Goal: Navigation & Orientation: Find specific page/section

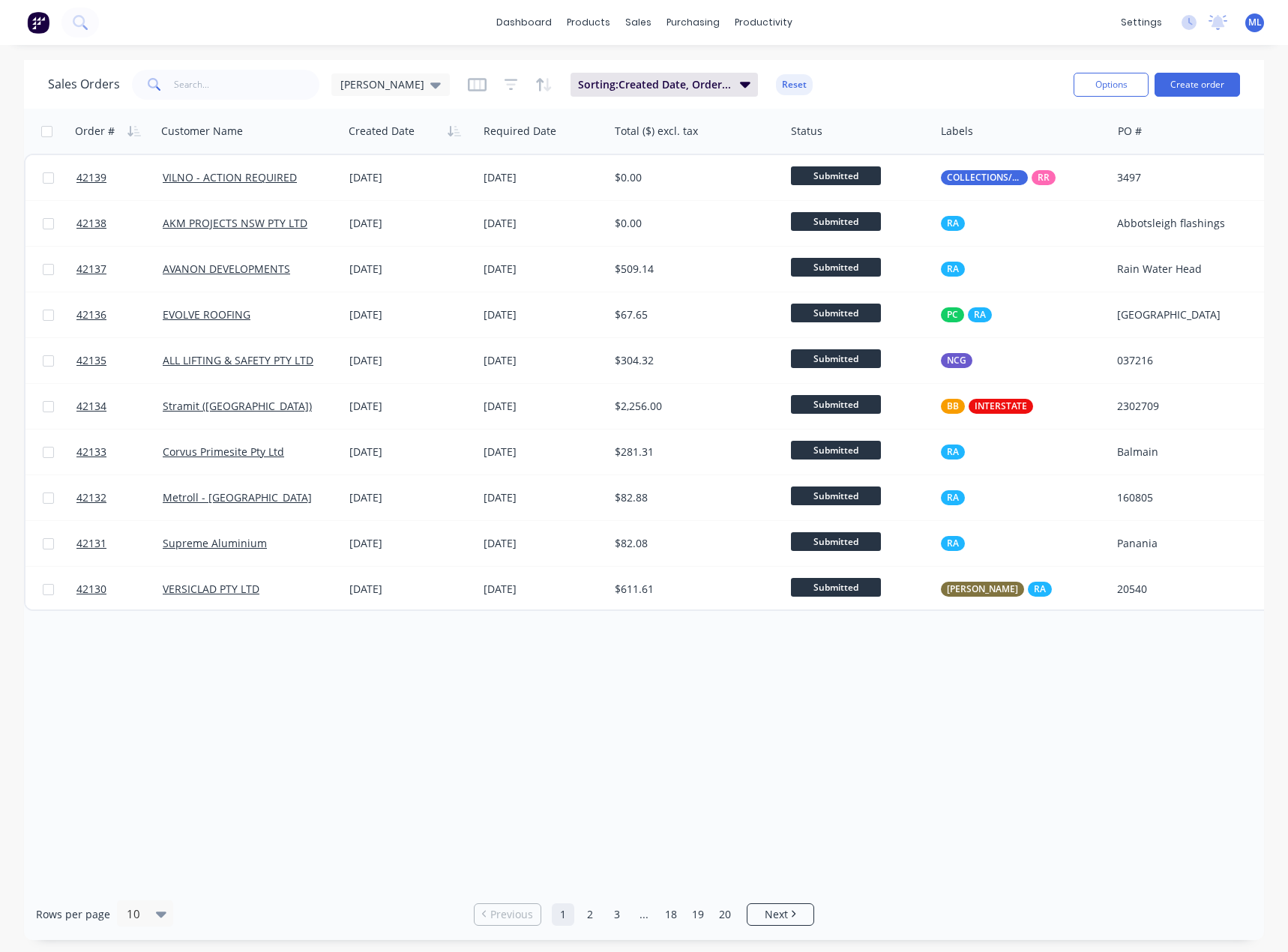
click at [507, 749] on div "Order # Customer Name Created Date Required Date Total ($) excl. tax Status Lab…" at bounding box center [643, 499] width 1240 height 780
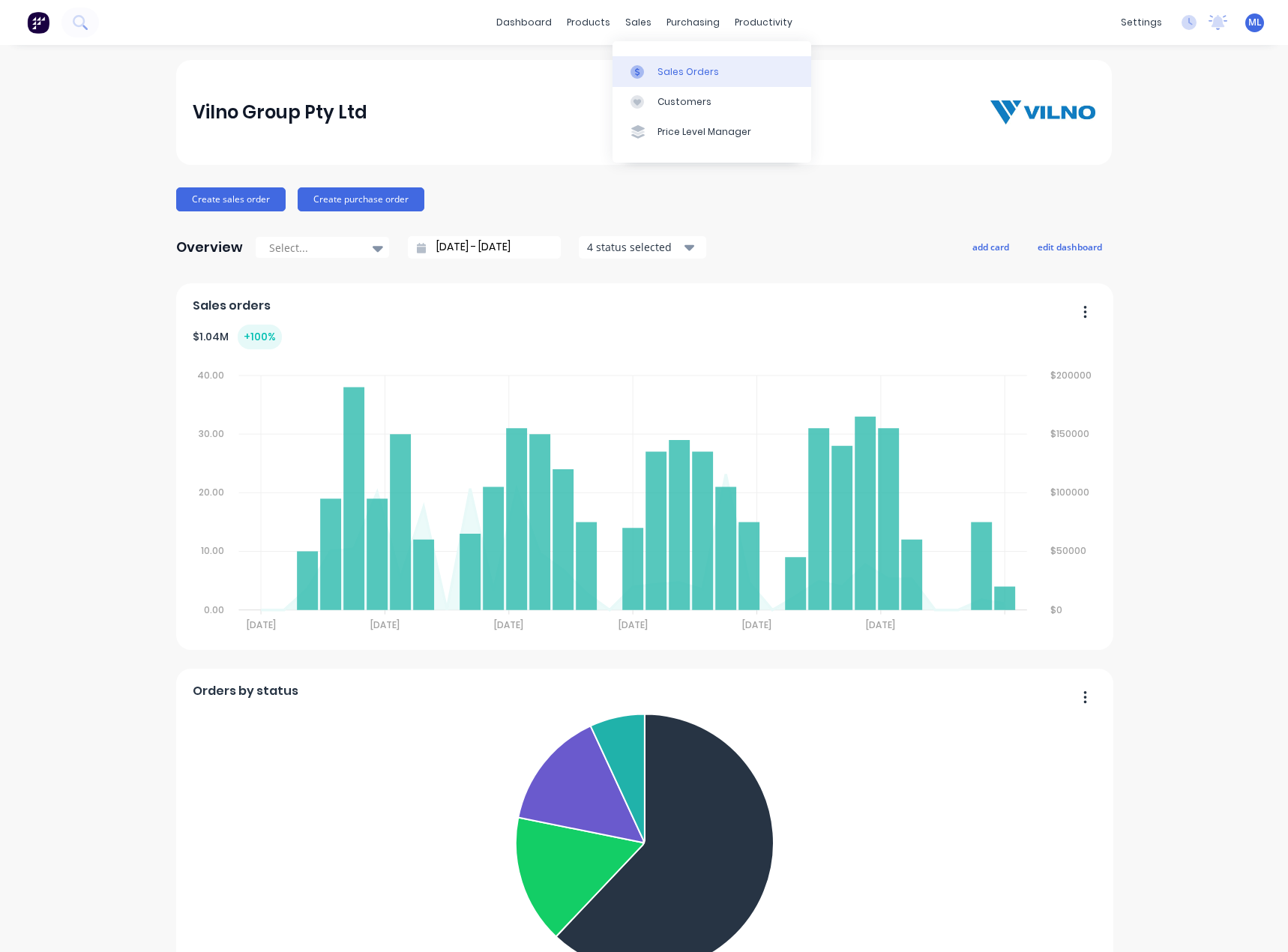
click at [661, 65] on div "Sales Orders" at bounding box center [687, 72] width 61 height 13
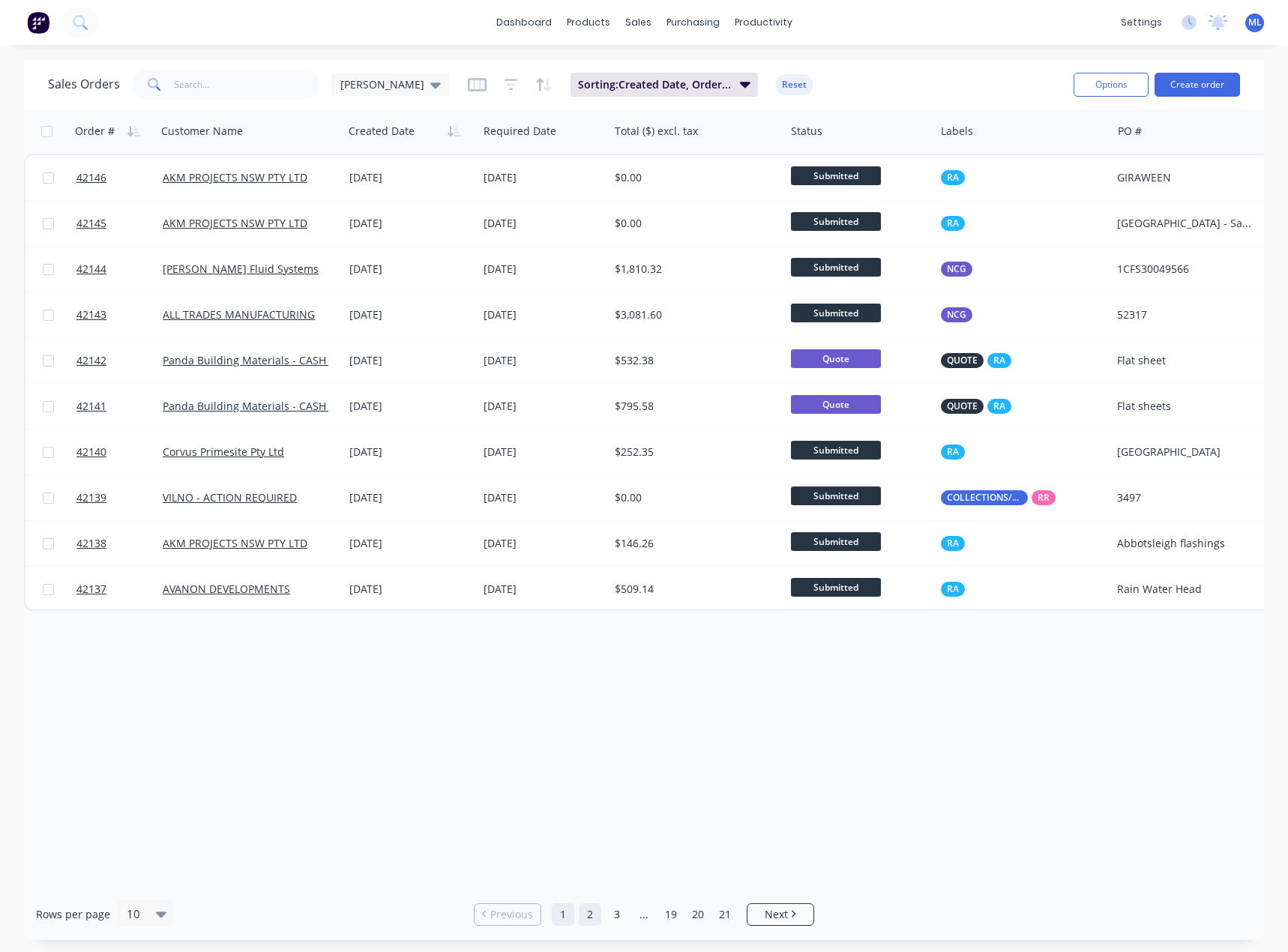
click at [594, 911] on link "2" at bounding box center [589, 914] width 22 height 22
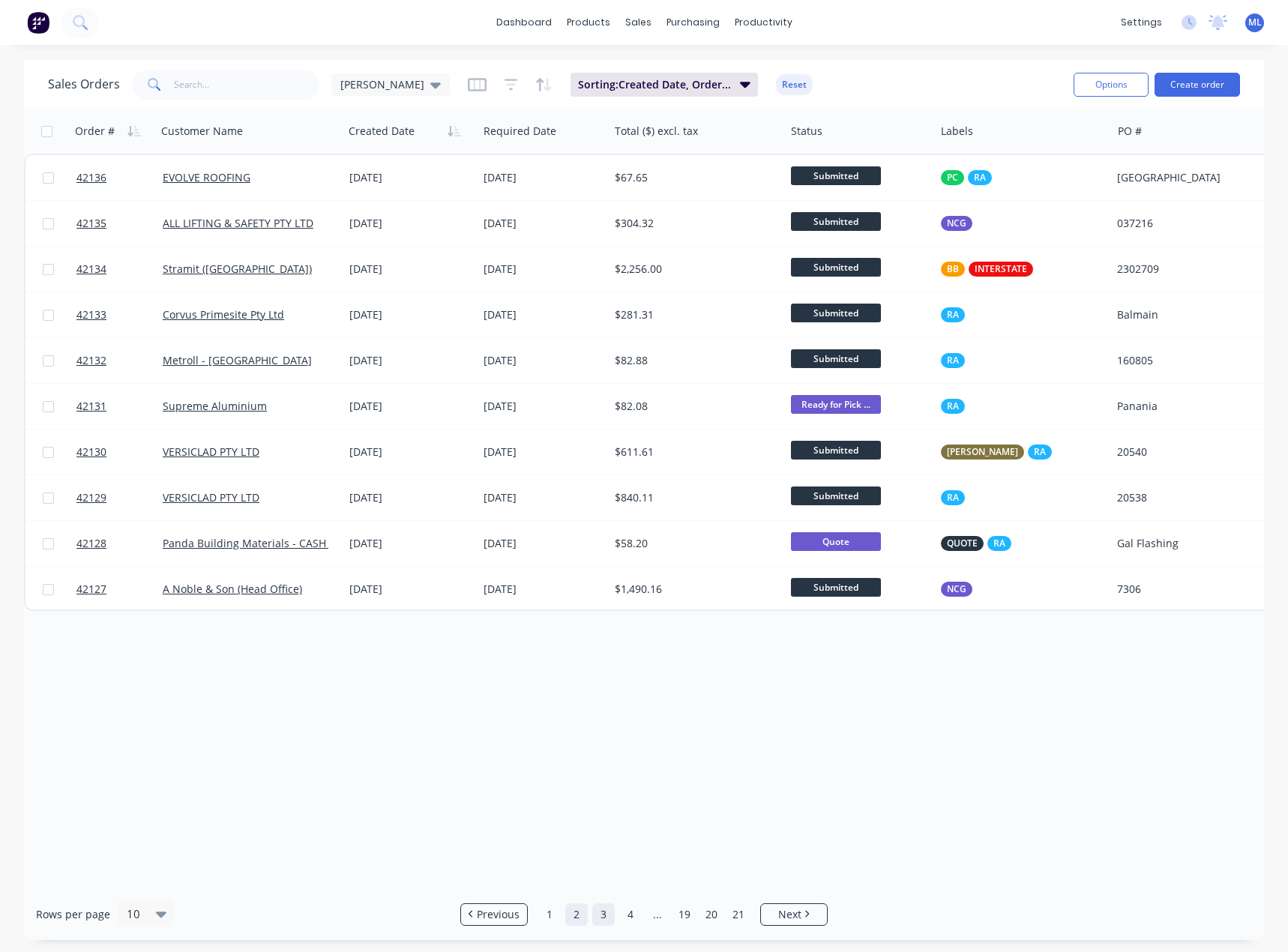
click at [602, 909] on link "3" at bounding box center [603, 914] width 22 height 22
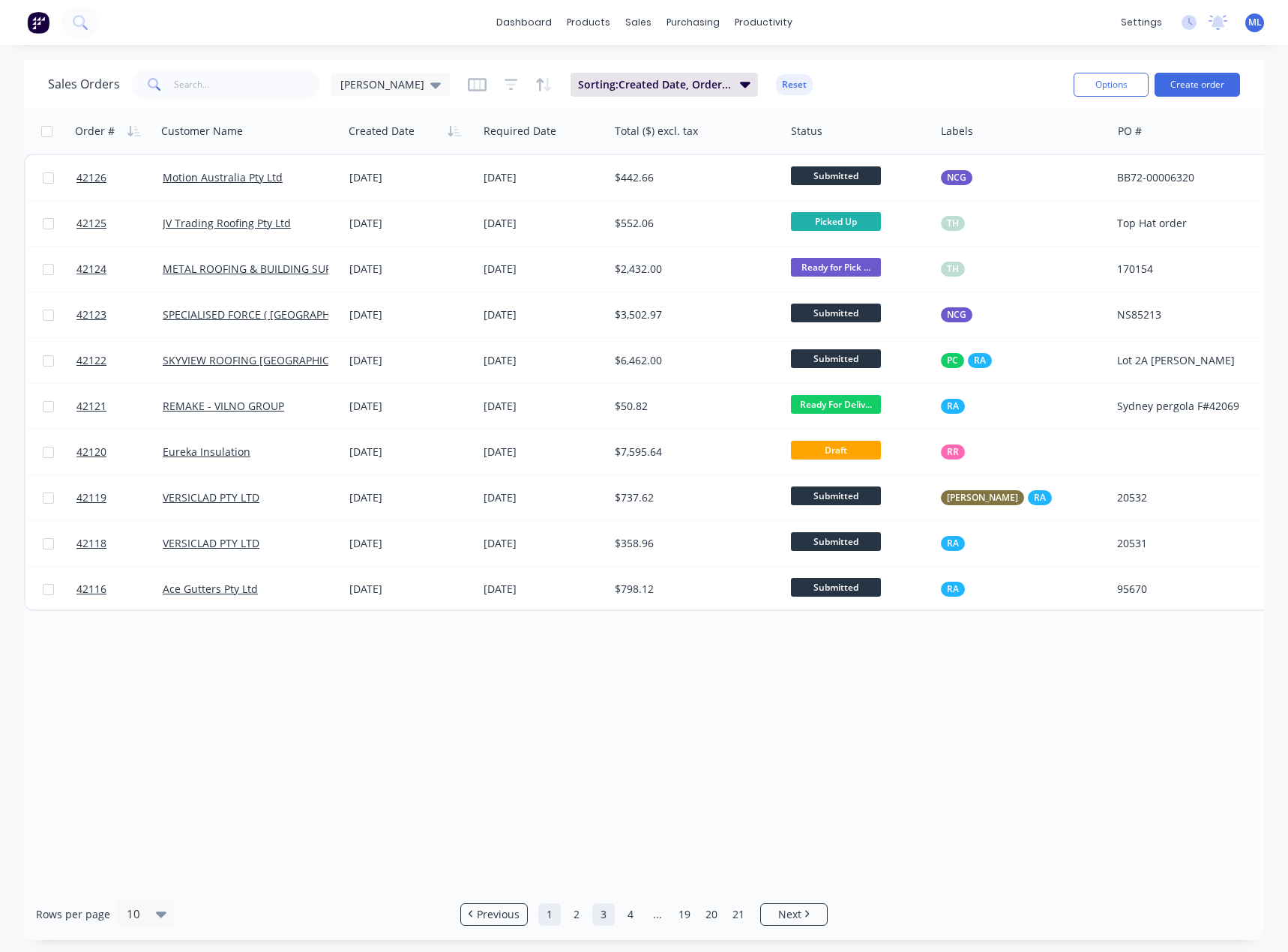
click at [548, 920] on link "1" at bounding box center [549, 914] width 22 height 22
